Goal: Transaction & Acquisition: Purchase product/service

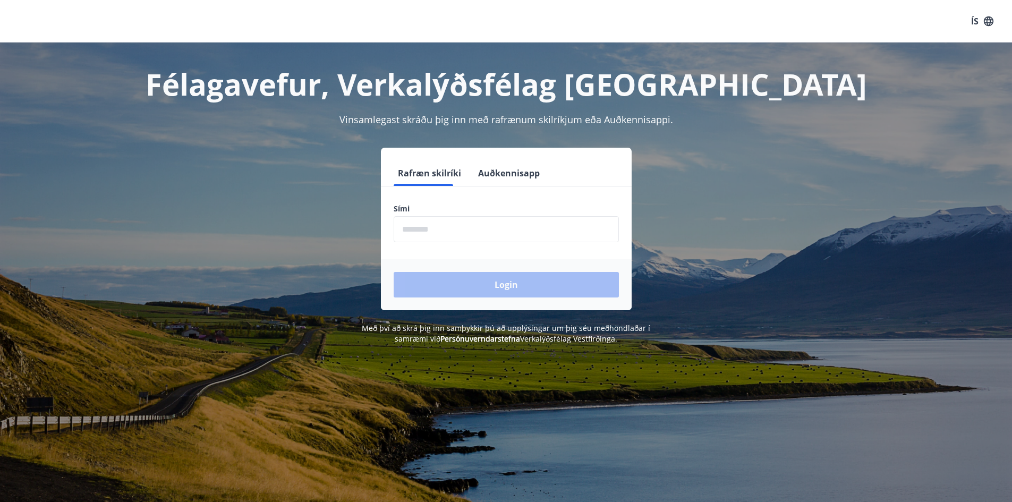
click at [424, 231] on input "phone" at bounding box center [506, 229] width 225 height 26
type input "********"
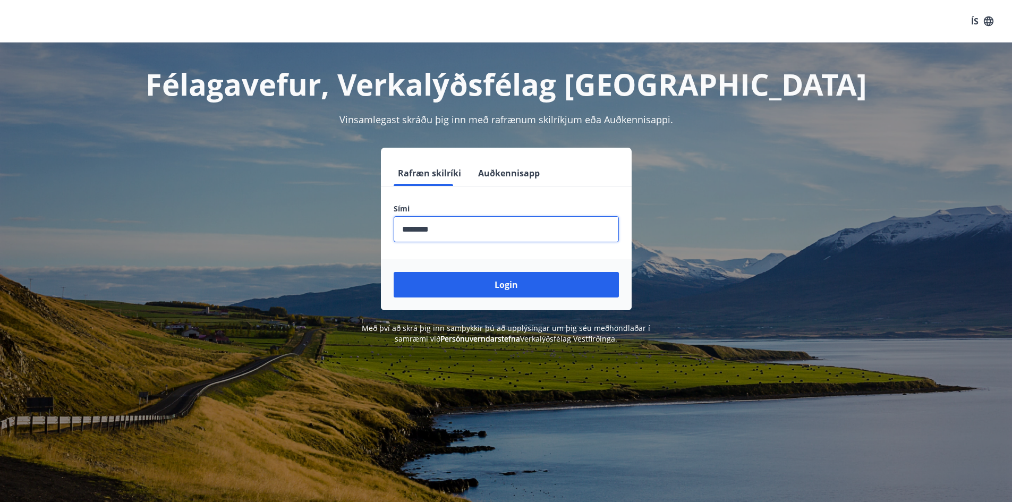
click at [505, 285] on button "Login" at bounding box center [506, 285] width 225 height 26
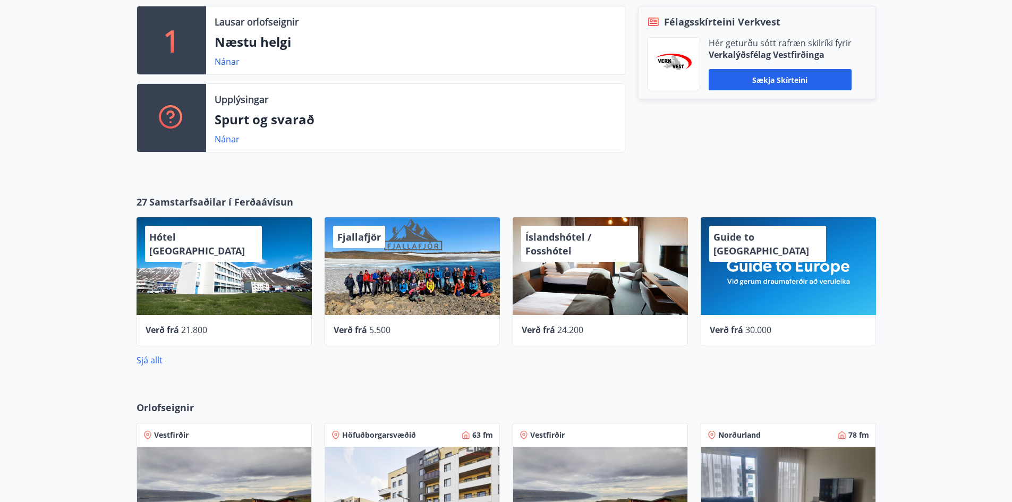
scroll to position [310, 0]
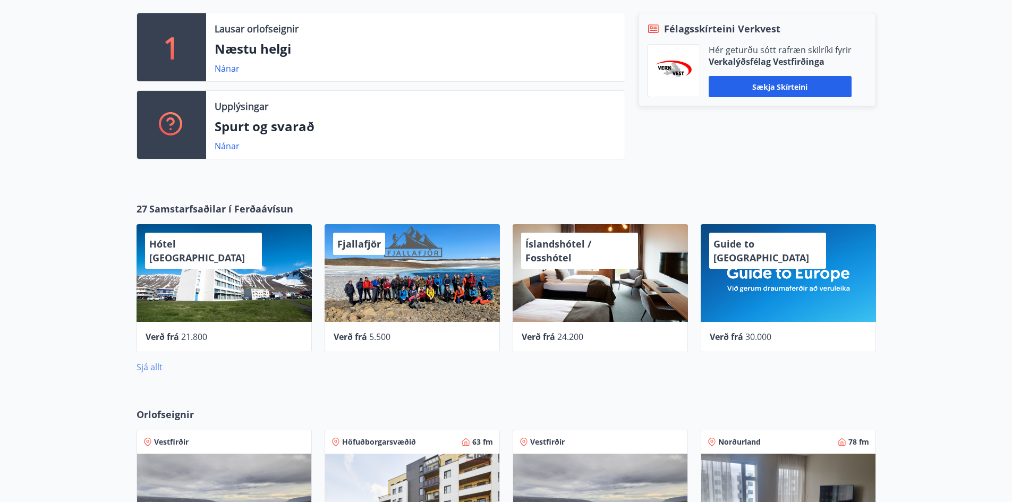
click at [149, 368] on link "Sjá allt" at bounding box center [150, 367] width 26 height 12
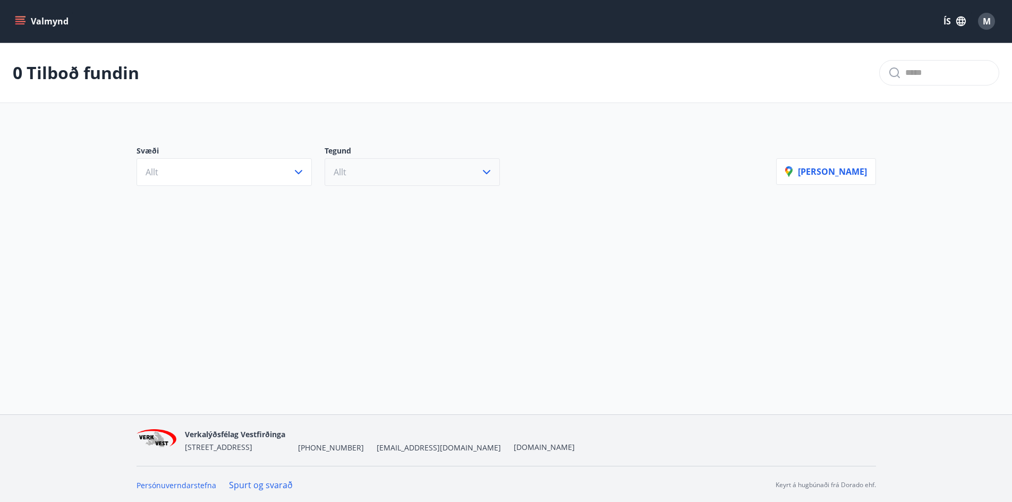
click at [490, 169] on icon "button" at bounding box center [486, 172] width 13 height 13
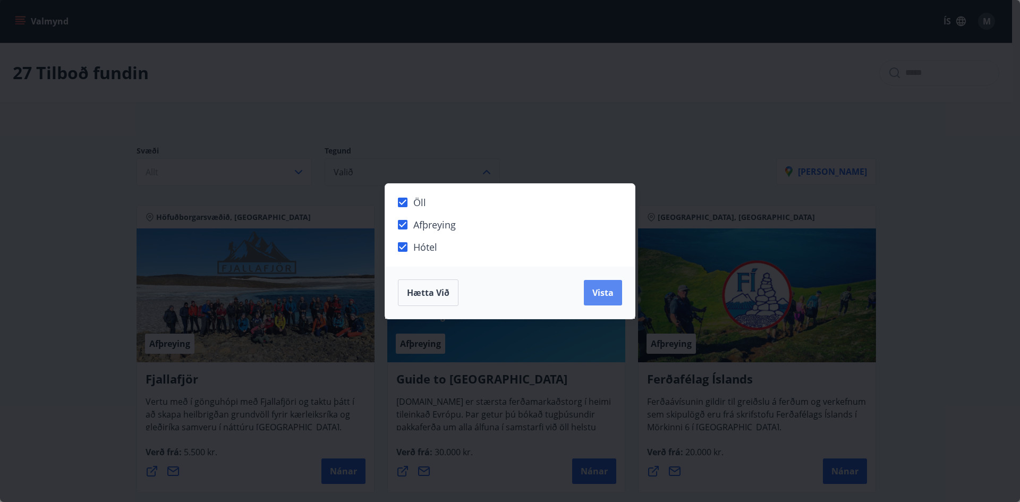
click at [612, 292] on span "Vista" at bounding box center [602, 293] width 21 height 12
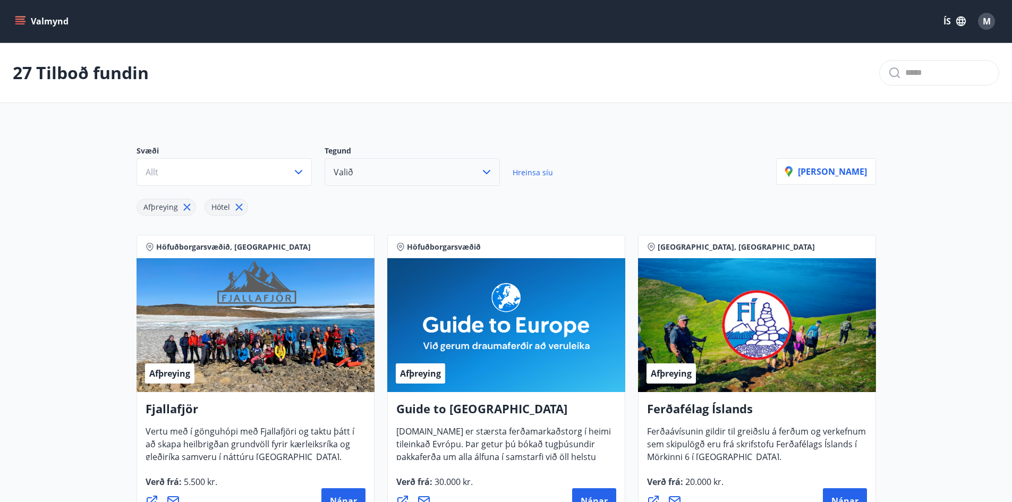
click at [358, 168] on button "Valið" at bounding box center [412, 172] width 175 height 28
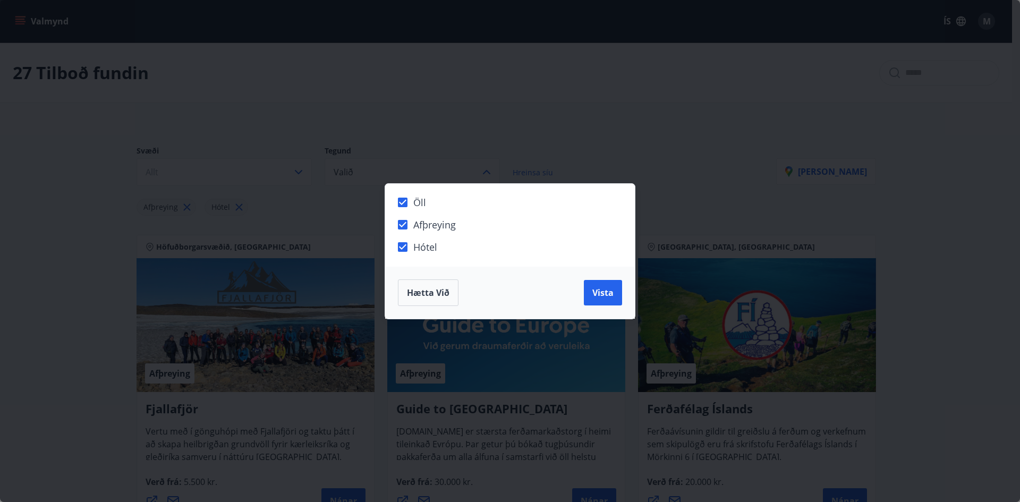
click at [424, 296] on span "Hætta við" at bounding box center [428, 293] width 43 height 12
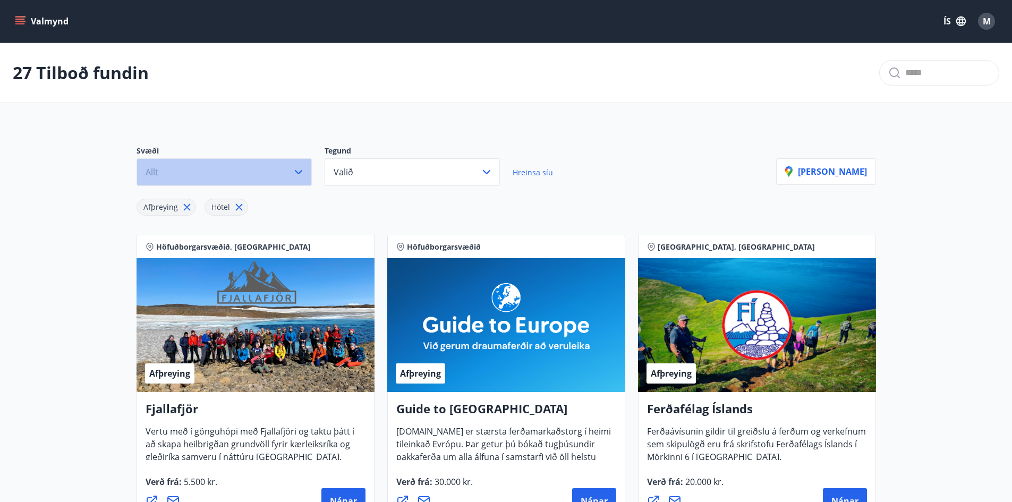
click at [283, 175] on button "Allt" at bounding box center [224, 172] width 175 height 28
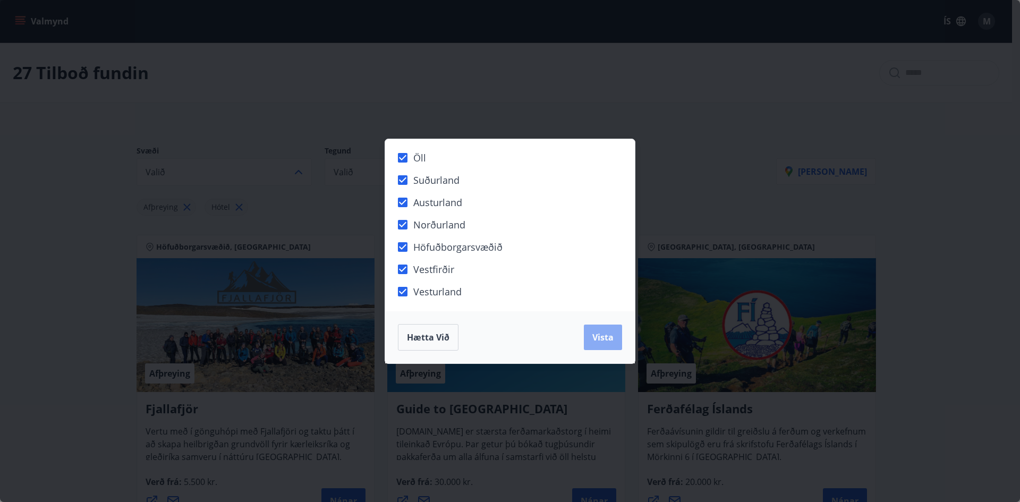
click at [593, 338] on button "Vista" at bounding box center [603, 338] width 38 height 26
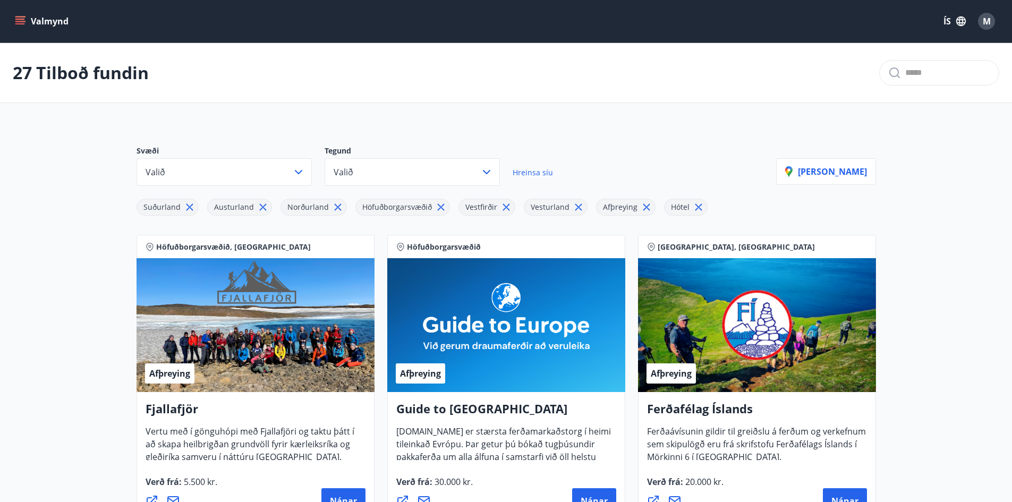
click at [20, 16] on icon "menu" at bounding box center [20, 21] width 11 height 11
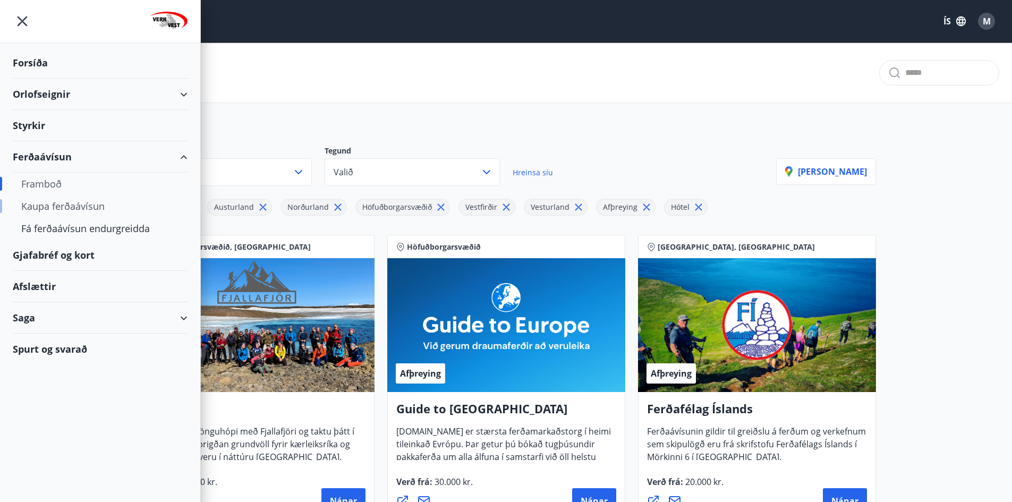
click at [54, 204] on div "Kaupa ferðaávísun" at bounding box center [100, 206] width 158 height 22
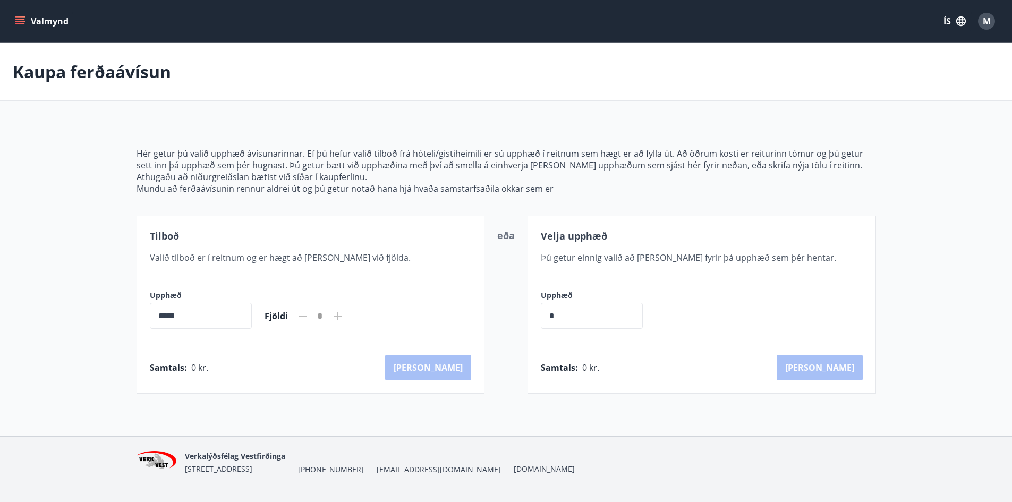
click at [344, 311] on icon at bounding box center [338, 316] width 13 height 13
click at [226, 320] on input "*****" at bounding box center [201, 316] width 102 height 26
click at [435, 370] on div "Samtals : 0 kr. [GEOGRAPHIC_DATA]" at bounding box center [311, 368] width 322 height 26
click at [19, 20] on icon "menu" at bounding box center [20, 21] width 11 height 11
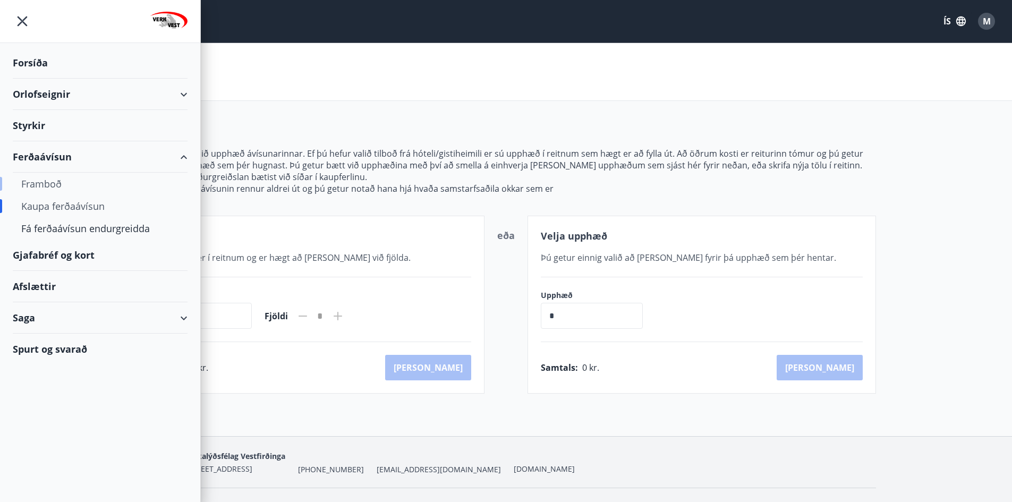
click at [50, 181] on div "Framboð" at bounding box center [100, 184] width 158 height 22
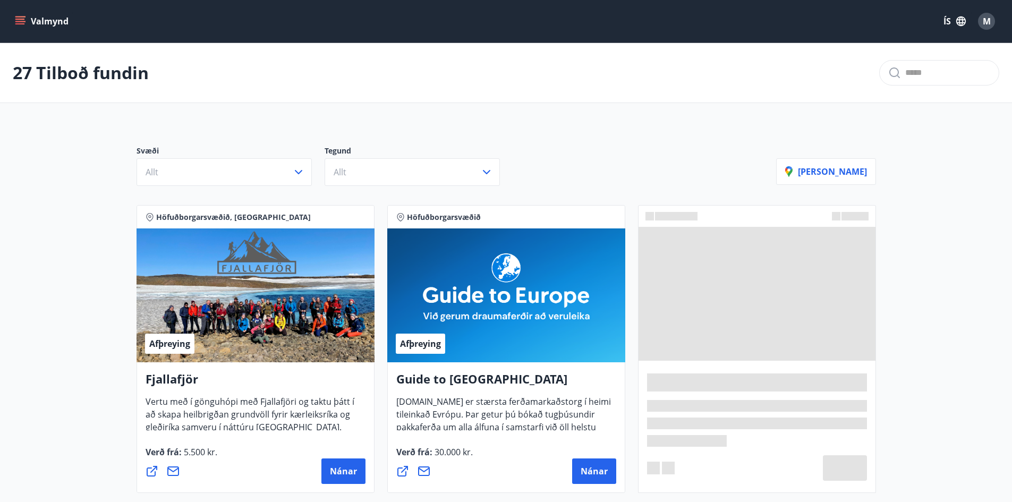
click at [24, 22] on icon "menu" at bounding box center [20, 21] width 11 height 11
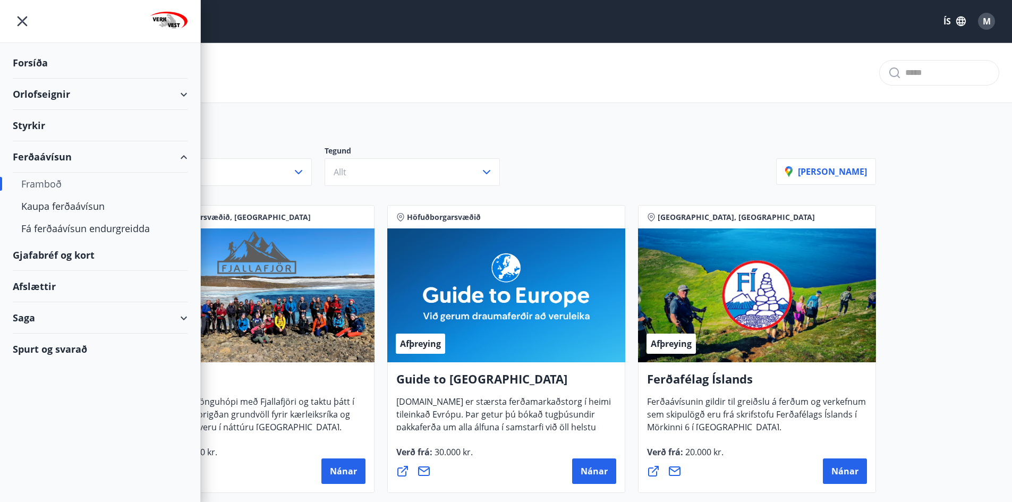
click at [47, 253] on div "Gjafabréf og kort" at bounding box center [100, 255] width 175 height 31
